Goal: Task Accomplishment & Management: Use online tool/utility

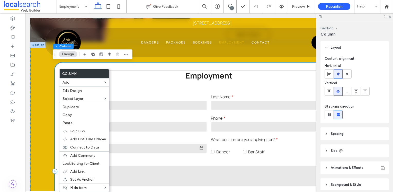
click at [57, 101] on div "Employment First Name Last Name Email Phone Date of Birth What position are you…" at bounding box center [209, 170] width 309 height 217
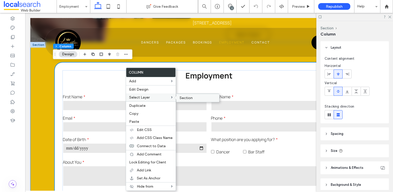
click at [194, 99] on label "Section" at bounding box center [198, 98] width 37 height 4
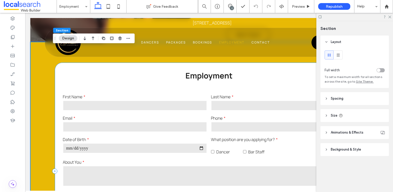
click at [62, 67] on div "Employment First Name Last Name Email Phone Date of Birth What position are you…" at bounding box center [209, 170] width 309 height 217
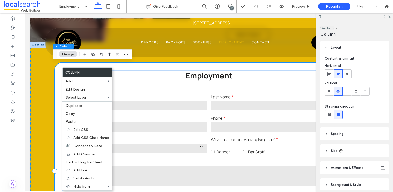
click at [148, 68] on div "Employment First Name Last Name Email Phone Date of Birth What position are you…" at bounding box center [209, 170] width 309 height 217
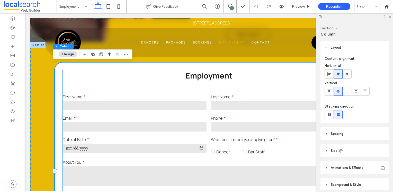
click at [147, 77] on p "Employment" at bounding box center [209, 75] width 139 height 11
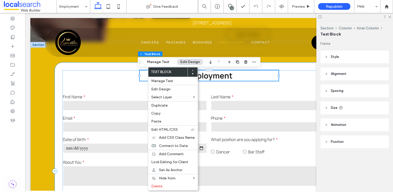
click at [84, 68] on div "Employment First Name Last Name Email Phone Date of Birth What position are you…" at bounding box center [209, 170] width 309 height 217
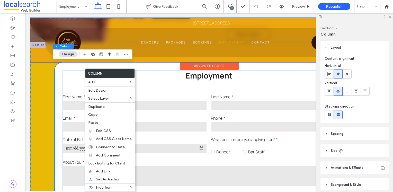
click at [37, 53] on div at bounding box center [208, 40] width 357 height 44
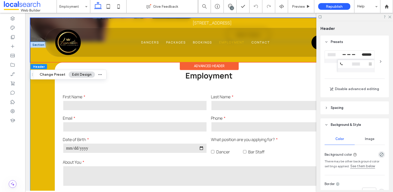
click at [40, 88] on div "Employment First Name Last Name Email Phone Date of Birth What position are you…" at bounding box center [208, 181] width 357 height 279
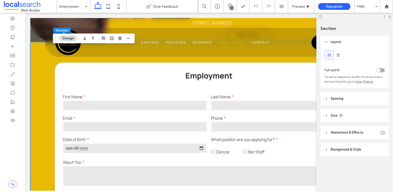
click at [43, 79] on div "Employment First Name Last Name Email Phone Date of Birth What position are you…" at bounding box center [208, 181] width 357 height 279
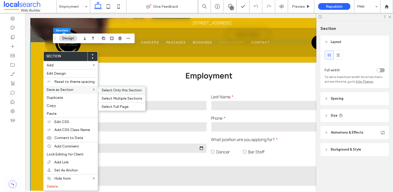
click at [127, 91] on span "Select Only this Section" at bounding box center [122, 90] width 40 height 4
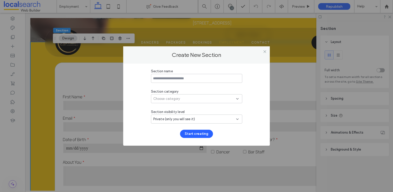
click at [168, 79] on input at bounding box center [196, 78] width 91 height 9
type input "*********"
click at [190, 97] on div "Choose category" at bounding box center [194, 98] width 83 height 5
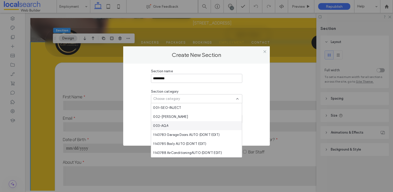
click at [179, 127] on div "003-AQA" at bounding box center [196, 125] width 91 height 9
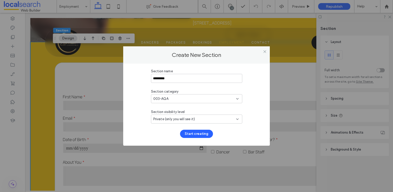
click at [206, 118] on div "Private (only you will see it)" at bounding box center [194, 119] width 83 height 5
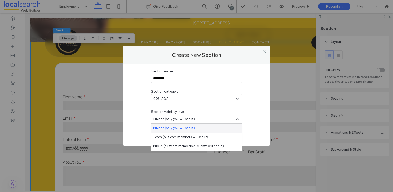
click at [209, 127] on div "Private (only you will see it)" at bounding box center [196, 127] width 91 height 9
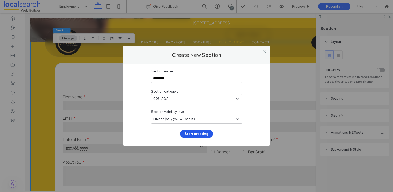
click at [199, 134] on button "Start creating" at bounding box center [196, 134] width 33 height 8
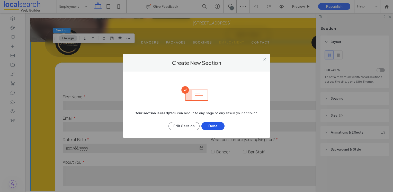
click at [213, 126] on button "Done" at bounding box center [212, 126] width 23 height 8
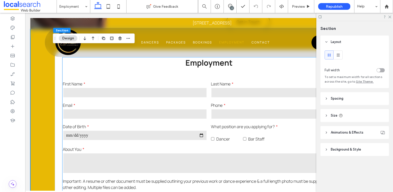
scroll to position [386, 0]
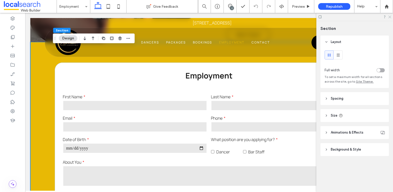
click at [389, 17] on icon at bounding box center [389, 16] width 3 height 3
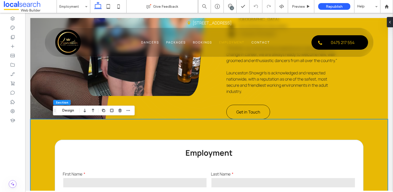
scroll to position [463, 0]
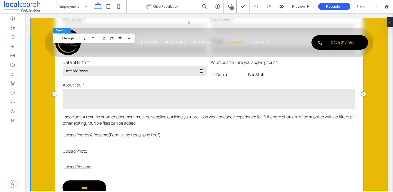
click at [355, 78] on div "Employment First Name Last Name Email Phone Date of Birth What position are you…" at bounding box center [209, 93] width 309 height 217
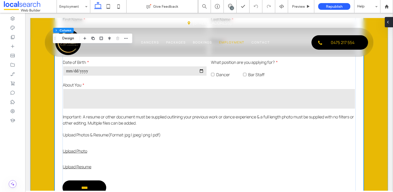
click at [387, 20] on icon at bounding box center [388, 22] width 4 height 4
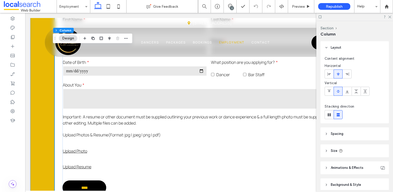
scroll to position [22, 0]
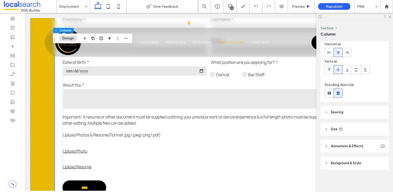
click at [351, 114] on header "Spacing" at bounding box center [354, 112] width 68 height 13
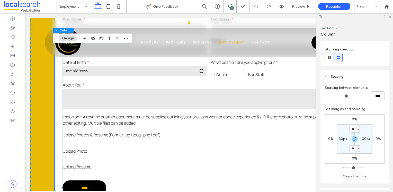
scroll to position [73, 0]
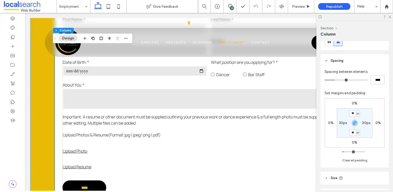
click at [335, 59] on span "Spacing" at bounding box center [337, 60] width 13 height 5
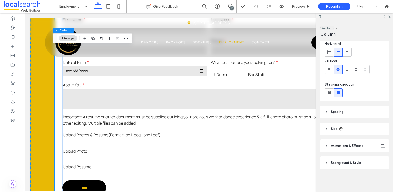
scroll to position [22, 0]
click at [329, 130] on header "Size" at bounding box center [354, 129] width 68 height 13
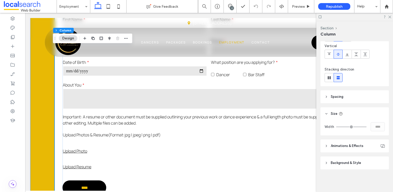
scroll to position [37, 0]
click at [389, 17] on use at bounding box center [389, 17] width 3 height 3
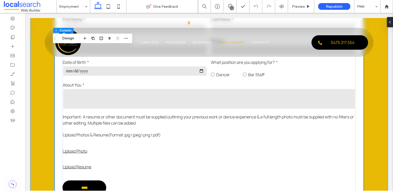
click at [39, 91] on div "Employment First Name Last Name Email Phone Date of Birth What position are you…" at bounding box center [208, 104] width 357 height 279
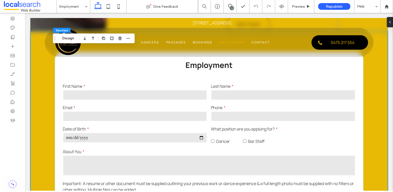
scroll to position [411, 0]
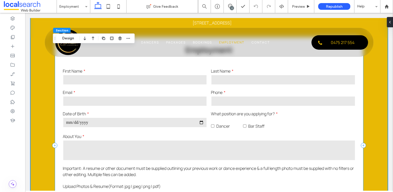
click at [58, 118] on div "Employment First Name Last Name Email Phone Date of Birth What position are you…" at bounding box center [209, 145] width 309 height 217
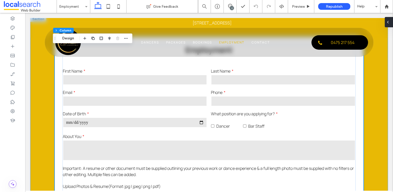
click at [387, 20] on icon at bounding box center [388, 22] width 4 height 4
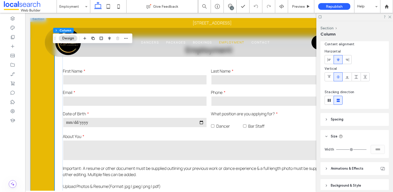
scroll to position [37, 0]
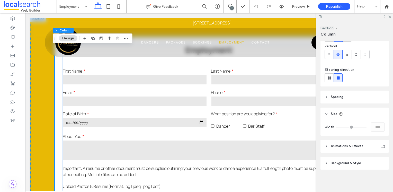
click at [347, 147] on span "Animations & Effects" at bounding box center [347, 146] width 33 height 5
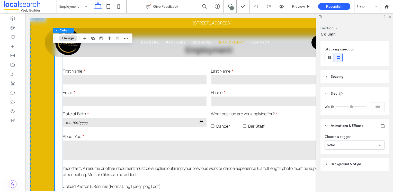
scroll to position [58, 0]
click at [341, 126] on span "Animations & Effects" at bounding box center [347, 124] width 33 height 5
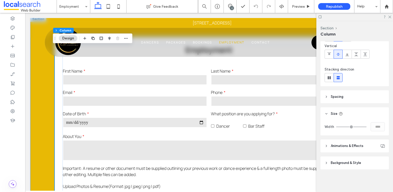
click at [339, 160] on span "Background & Style" at bounding box center [346, 162] width 30 height 5
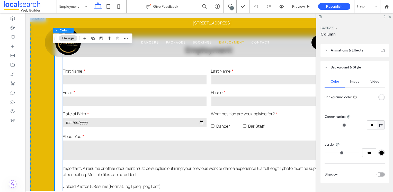
scroll to position [135, 0]
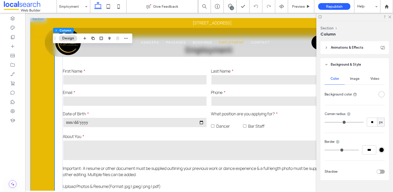
click at [346, 65] on span "Background & Style" at bounding box center [346, 64] width 30 height 5
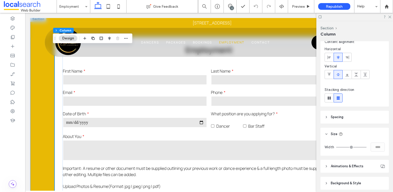
scroll to position [0, 0]
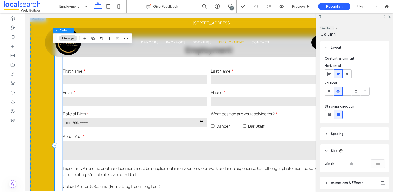
click at [58, 94] on div "Employment First Name Last Name Email Phone Date of Birth What position are you…" at bounding box center [209, 145] width 309 height 217
click at [56, 87] on div "Employment First Name Last Name Email Phone Date of Birth What position are you…" at bounding box center [209, 145] width 309 height 217
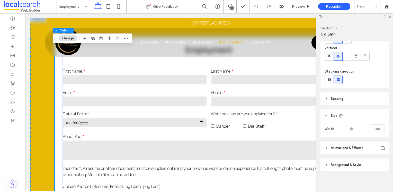
scroll to position [37, 0]
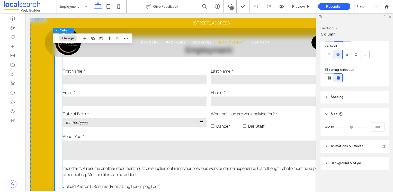
click at [363, 93] on header "Spacing" at bounding box center [354, 97] width 68 height 13
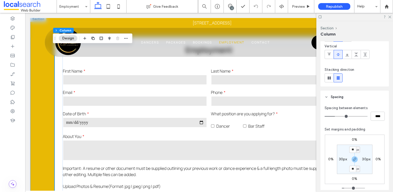
click at [343, 94] on span "Spacing" at bounding box center [337, 96] width 13 height 5
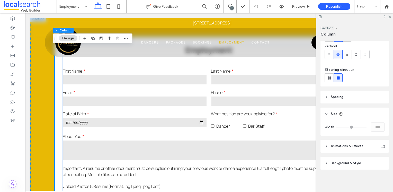
click at [345, 143] on header "Animations & Effects" at bounding box center [354, 146] width 68 height 13
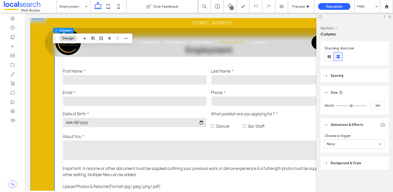
click at [342, 124] on span "Animations & Effects" at bounding box center [347, 124] width 33 height 5
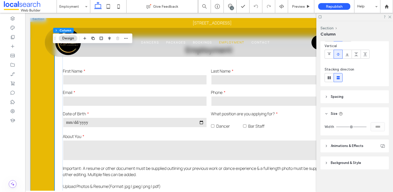
click at [347, 163] on span "Background & Style" at bounding box center [346, 162] width 30 height 5
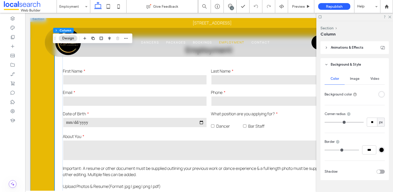
scroll to position [146, 0]
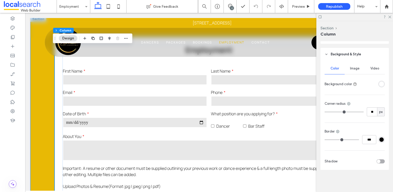
click at [41, 80] on div "Employment First Name Last Name Email Phone Date of Birth What position are you…" at bounding box center [208, 155] width 357 height 279
